Goal: Ask a question

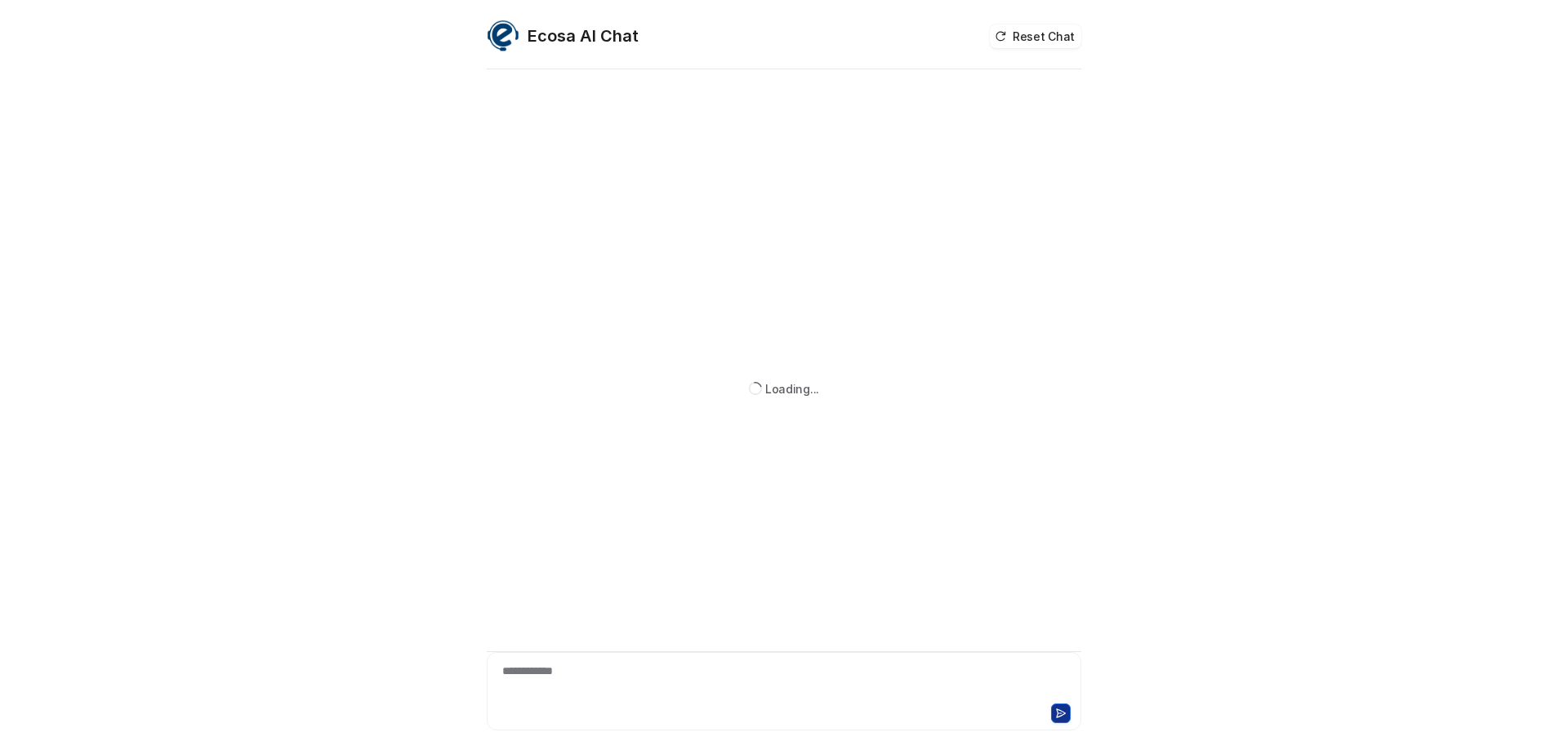
click at [697, 681] on div "**********" at bounding box center [784, 681] width 586 height 37
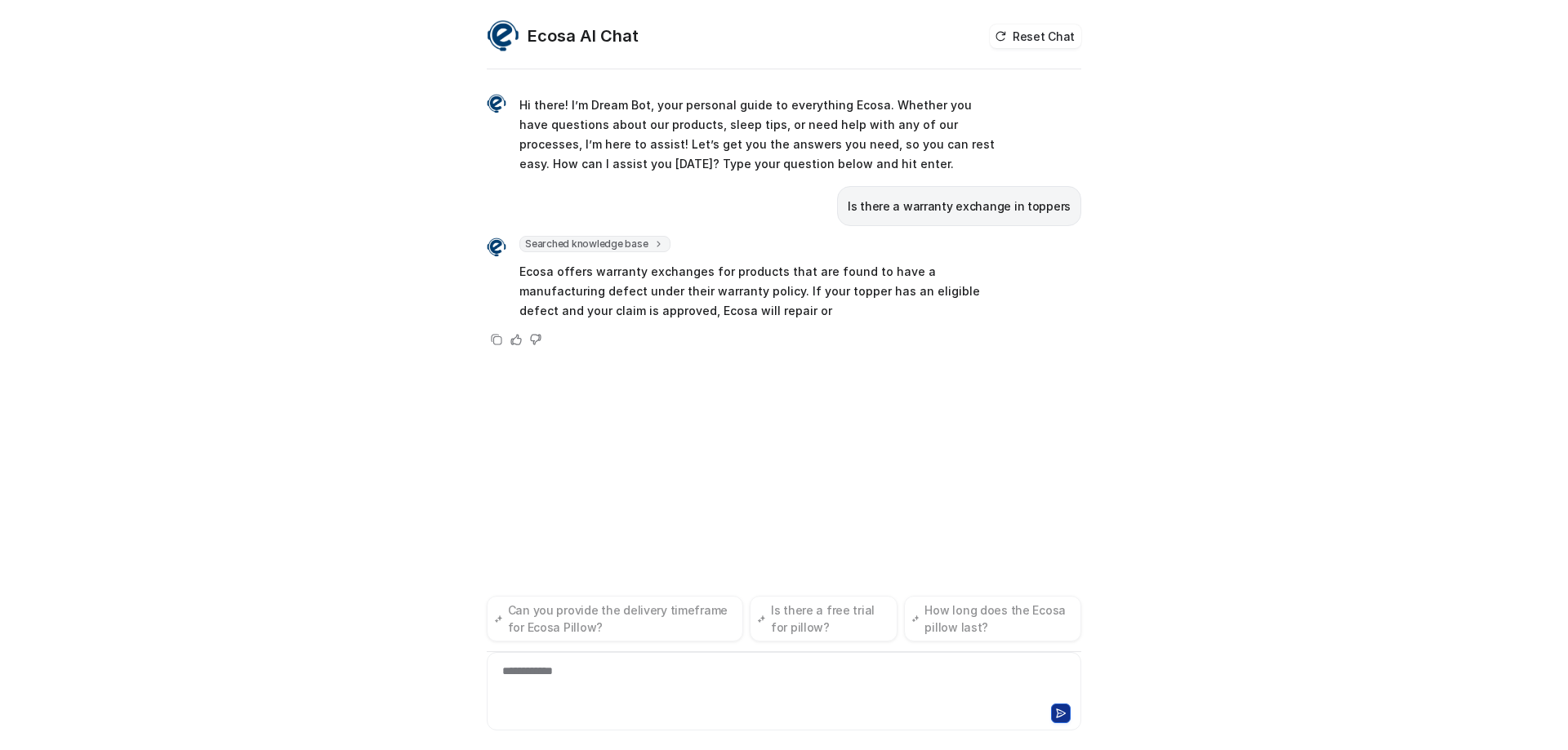
click at [384, 288] on div "**********" at bounding box center [784, 375] width 1568 height 750
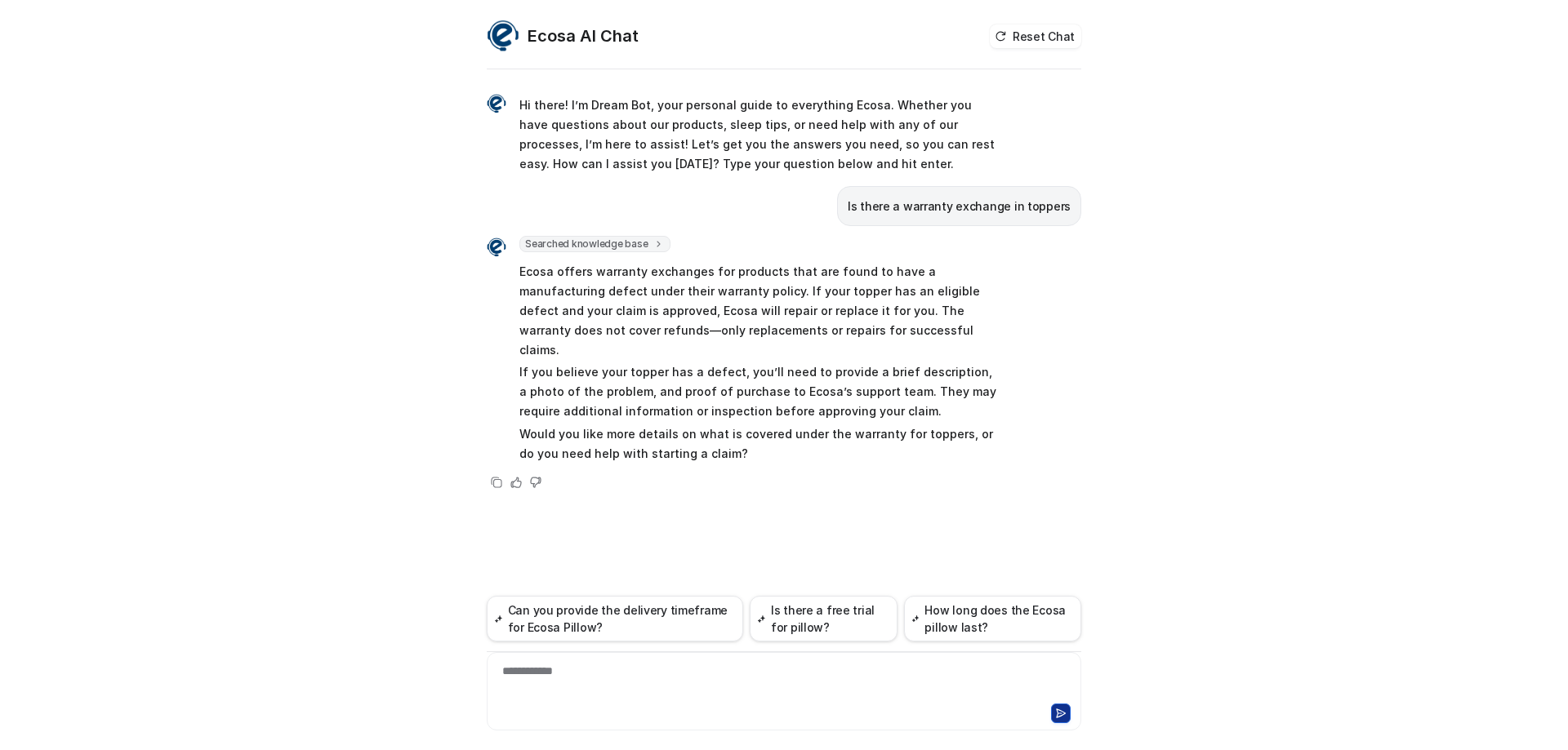
click at [883, 325] on p "Ecosa offers warranty exchanges for products that are found to have a manufactu…" at bounding box center [758, 311] width 478 height 98
click at [806, 331] on p "Ecosa offers warranty exchanges for products that are found to have a manufactu…" at bounding box center [758, 311] width 478 height 98
click at [837, 329] on p "Ecosa offers warranty exchanges for products that are found to have a manufactu…" at bounding box center [758, 311] width 478 height 98
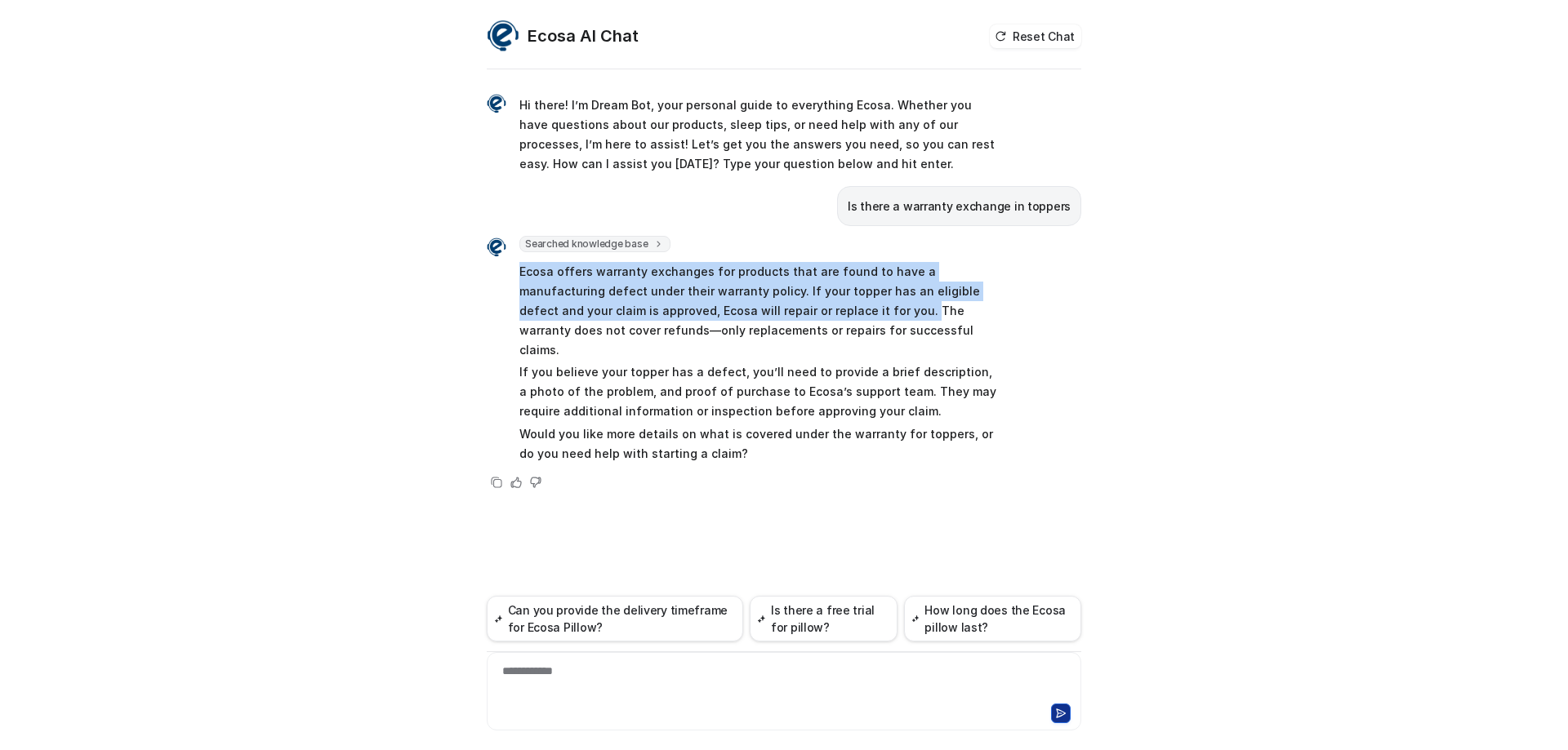
drag, startPoint x: 519, startPoint y: 275, endPoint x: 793, endPoint y: 301, distance: 275.2
click at [793, 301] on div "Searched knowledge base search_queries : [ "warranty exchange toppers" ] Ecosa …" at bounding box center [741, 351] width 510 height 230
copy p "Ecosa offers warranty exchanges for products that are found to have a manufactu…"
click at [753, 315] on p "Ecosa offers warranty exchanges for products that are found to have a manufactu…" at bounding box center [758, 311] width 478 height 98
drag, startPoint x: 522, startPoint y: 272, endPoint x: 822, endPoint y: 323, distance: 304.3
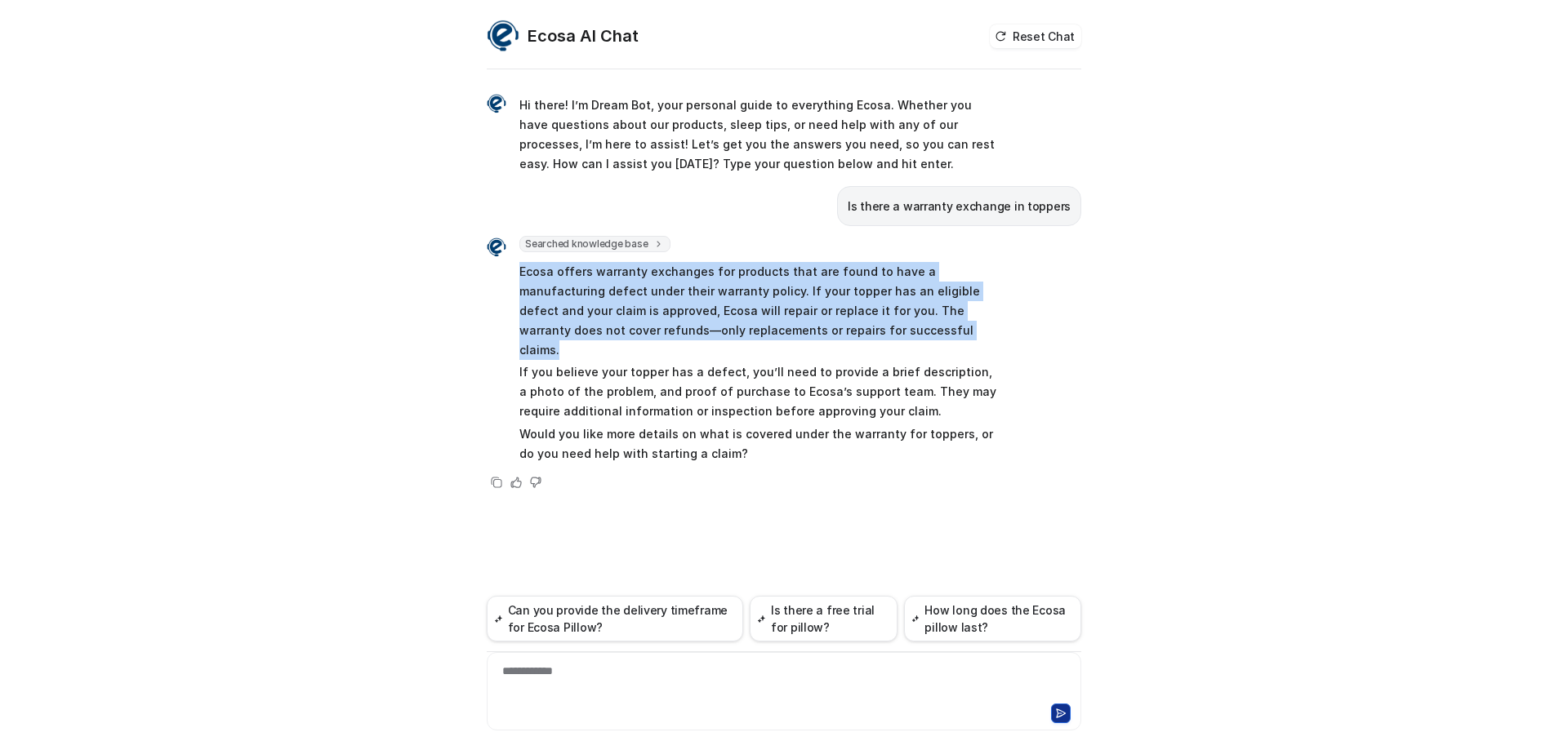
click at [822, 323] on p "Ecosa offers warranty exchanges for products that are found to have a manufactu…" at bounding box center [758, 311] width 478 height 98
copy p "Ecosa offers warranty exchanges for products that are found to have a manufactu…"
